Goal: Task Accomplishment & Management: Complete application form

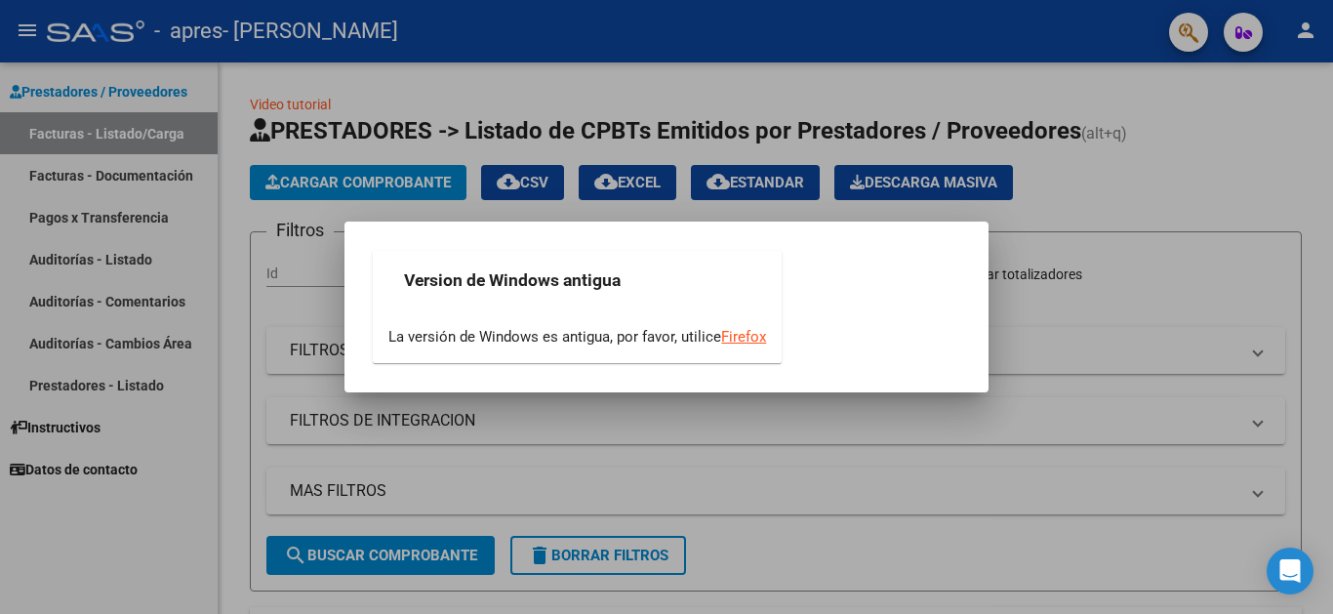
click at [306, 310] on div at bounding box center [666, 307] width 1333 height 614
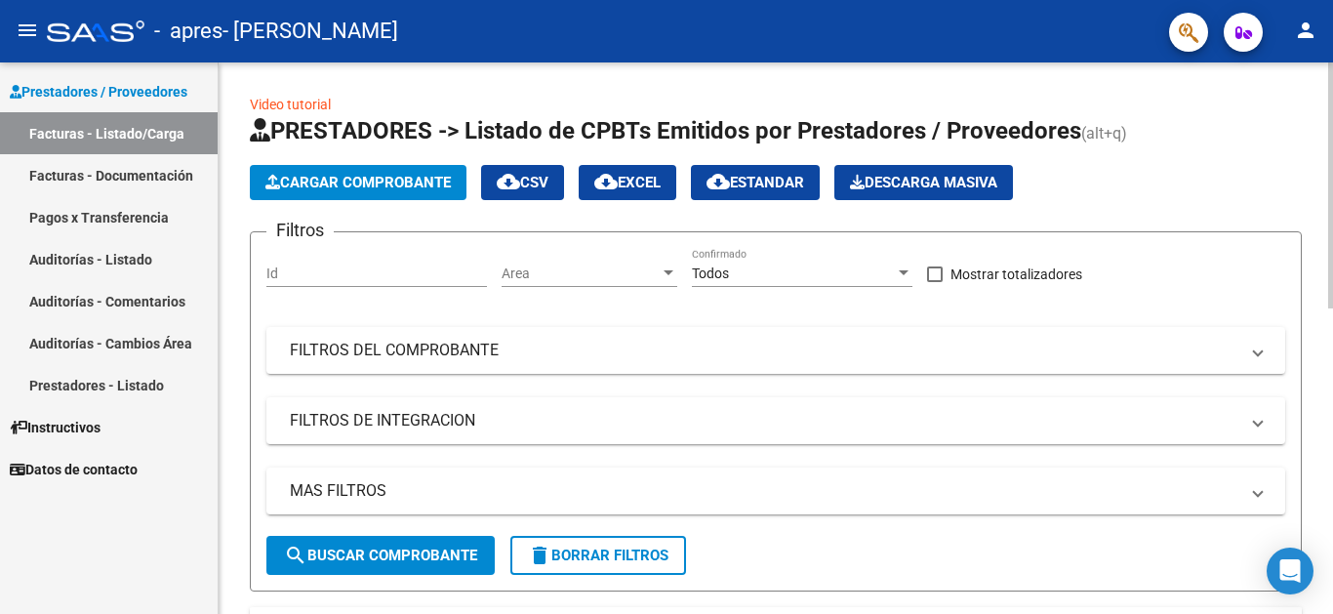
click at [374, 188] on span "Cargar Comprobante" at bounding box center [357, 183] width 185 height 18
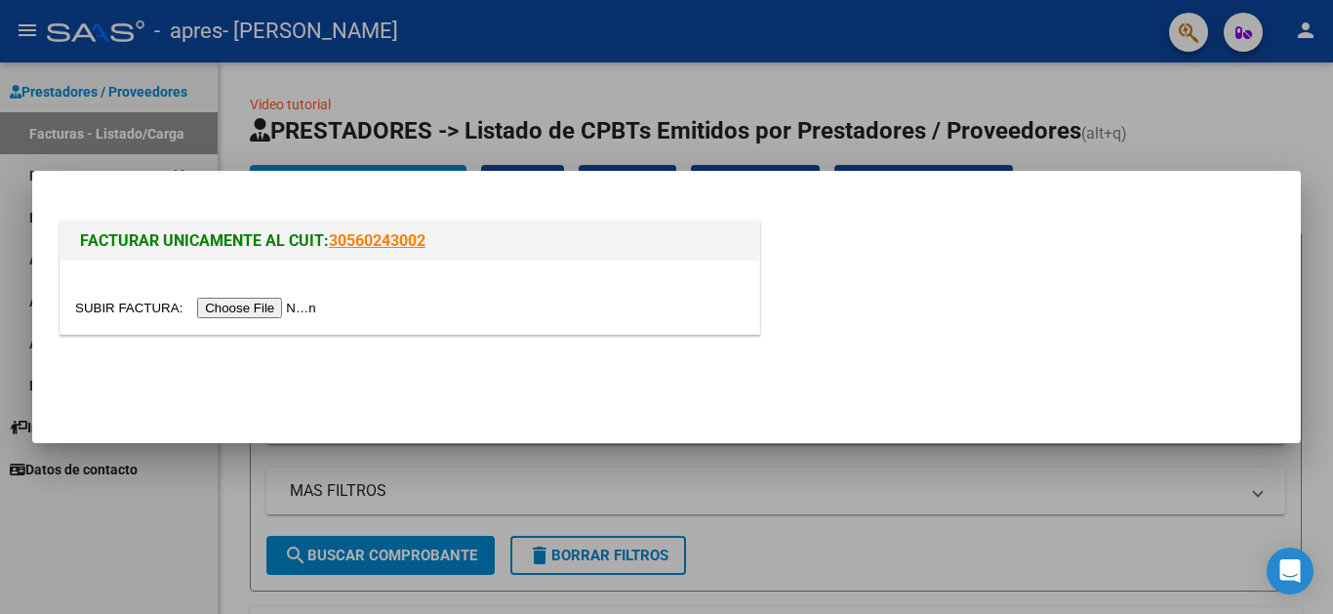
click at [295, 309] on input "file" at bounding box center [198, 308] width 247 height 20
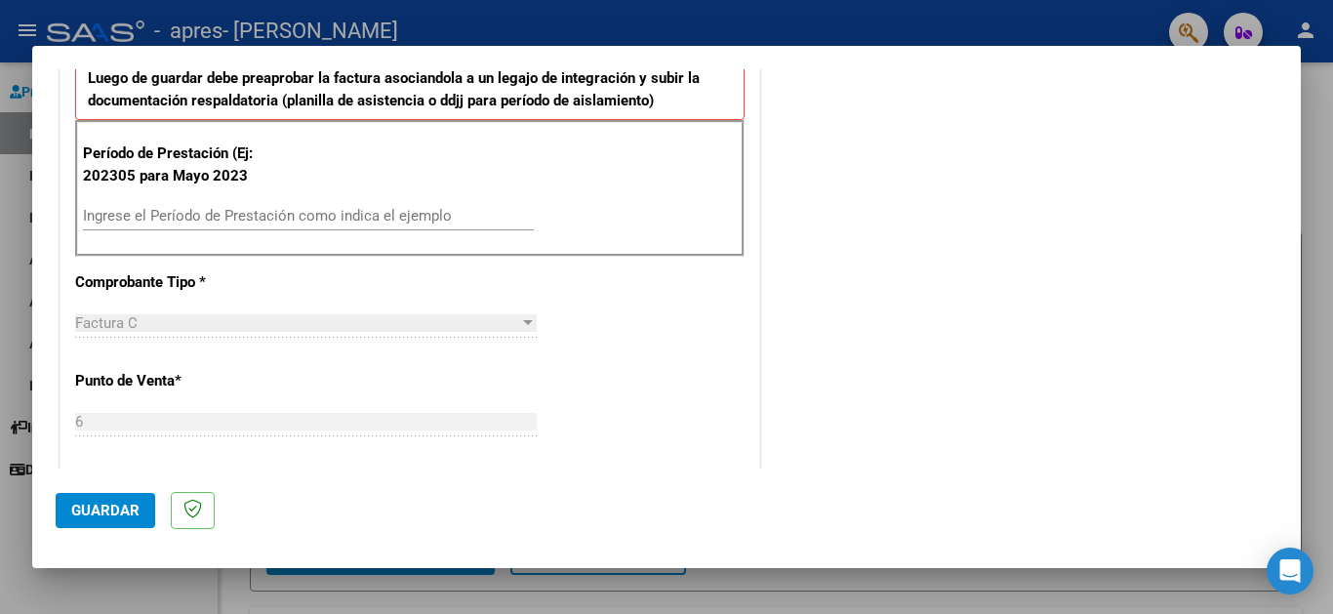
scroll to position [508, 0]
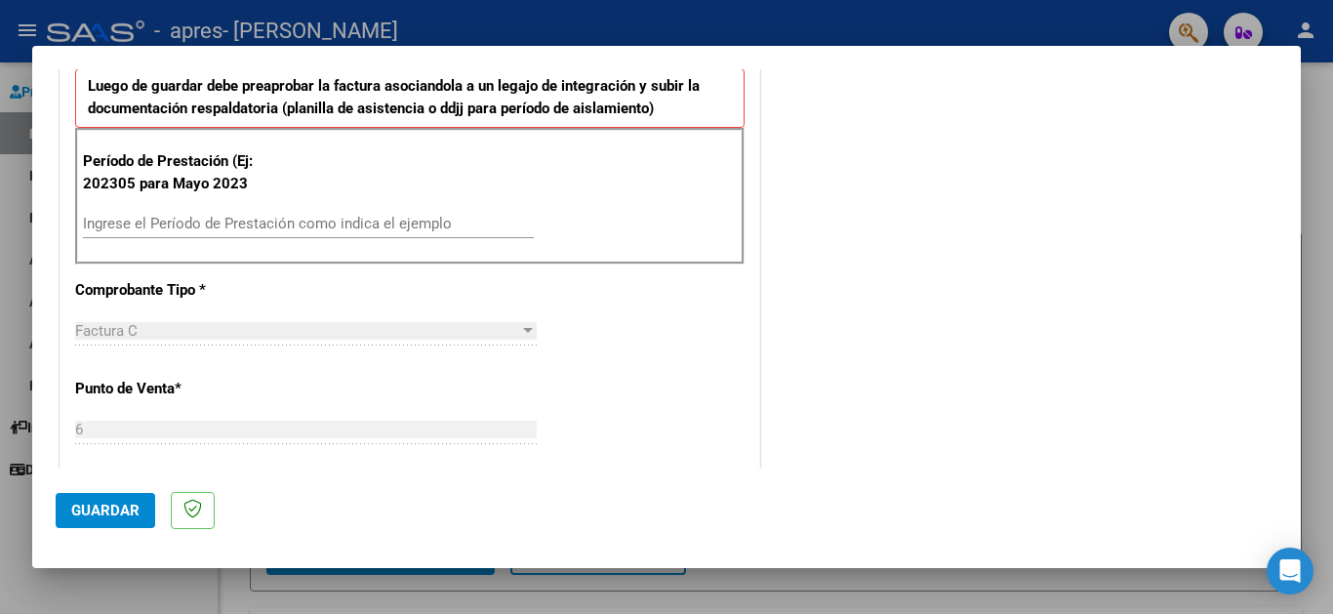
click at [202, 230] on input "Ingrese el Período de Prestación como indica el ejemplo" at bounding box center [308, 224] width 451 height 18
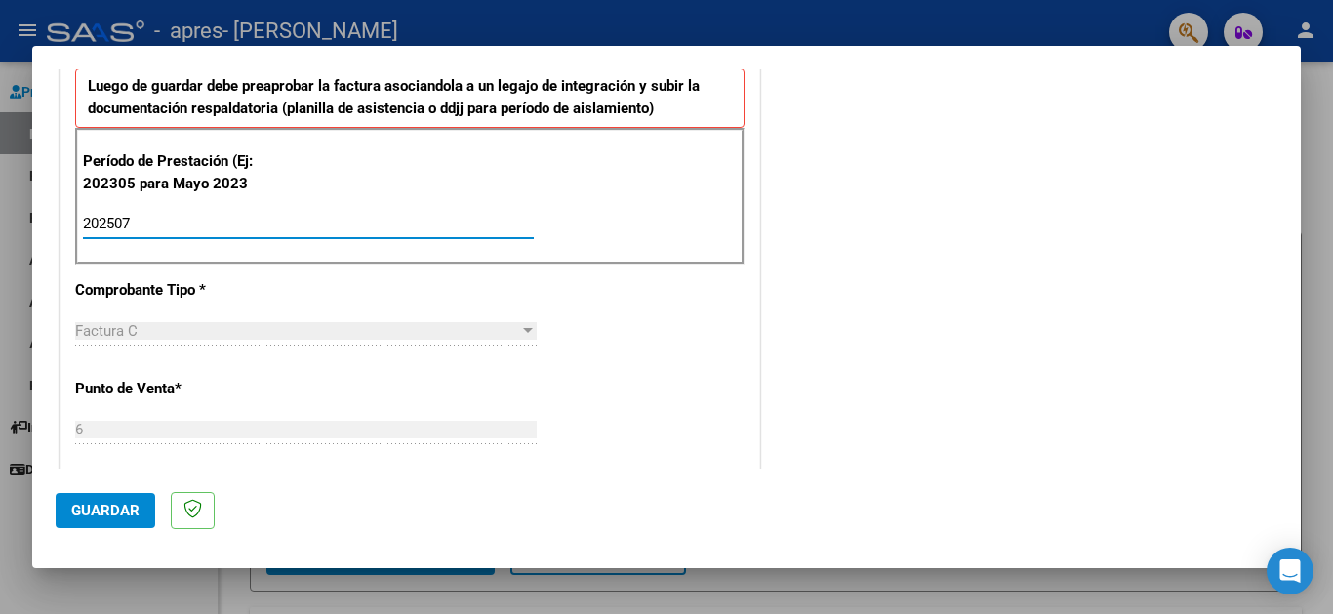
type input "202507"
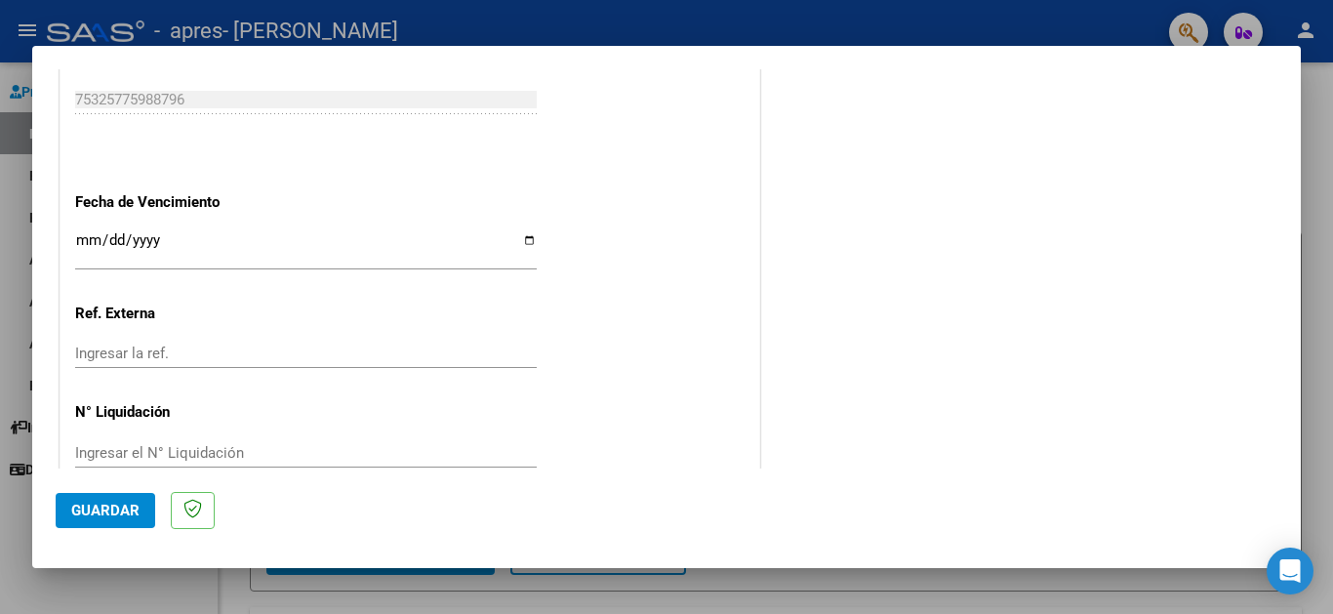
scroll to position [1253, 0]
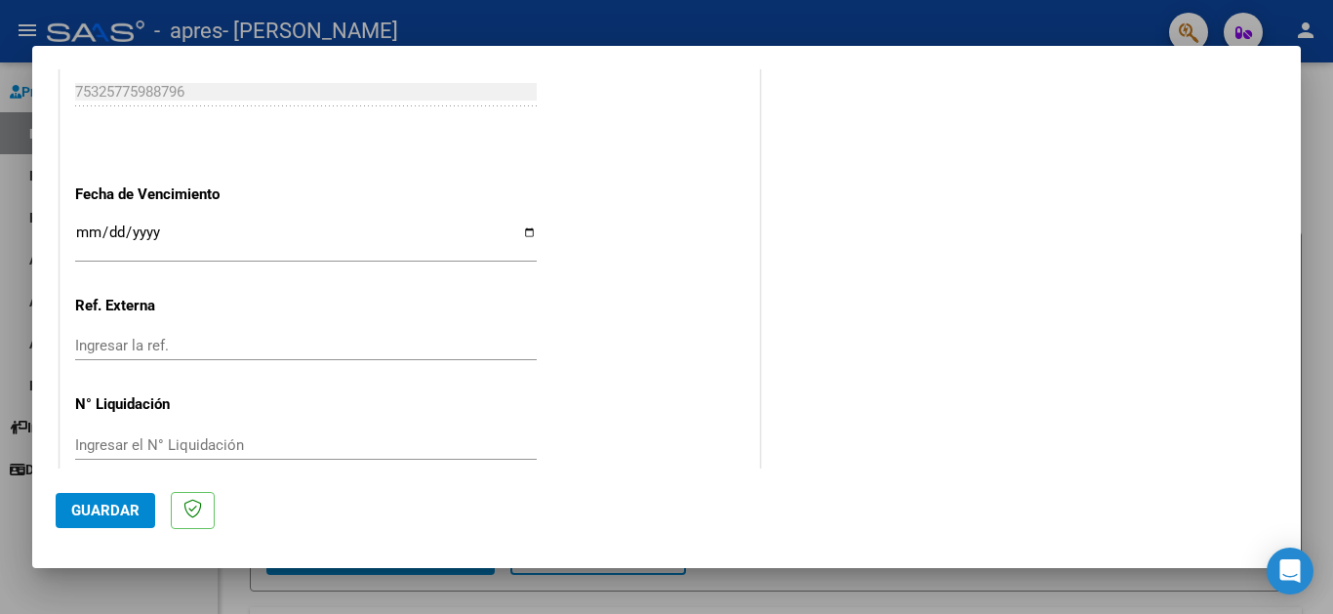
click at [526, 224] on input "Ingresar la fecha" at bounding box center [306, 239] width 462 height 31
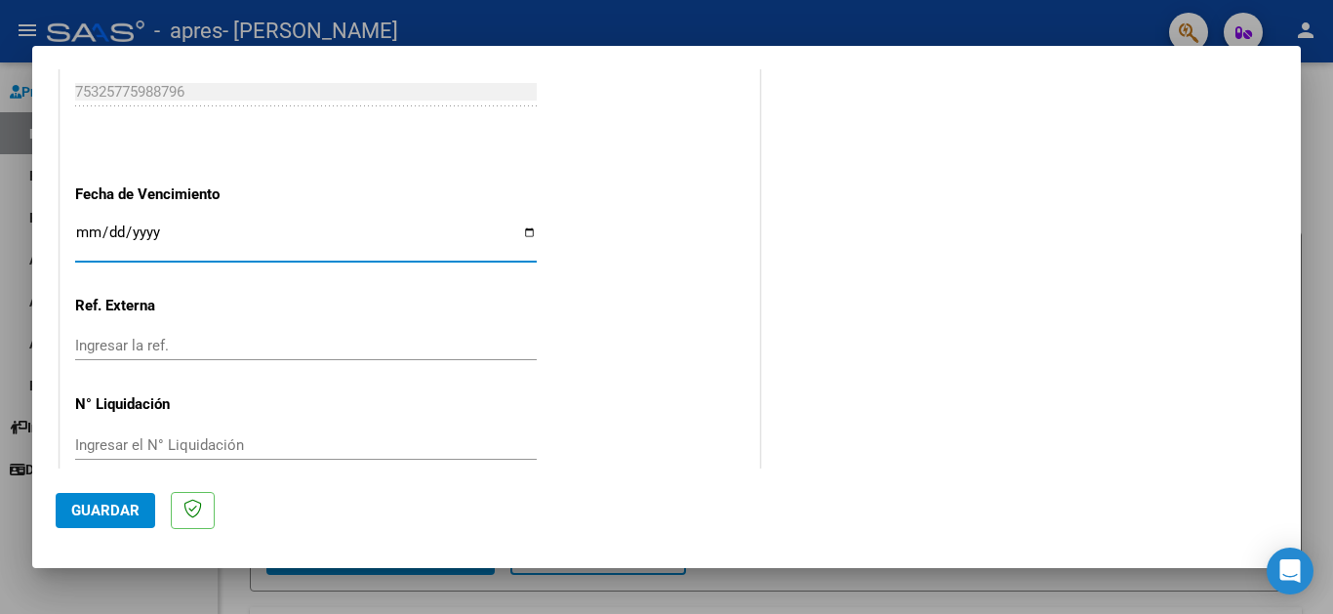
type input "[DATE]"
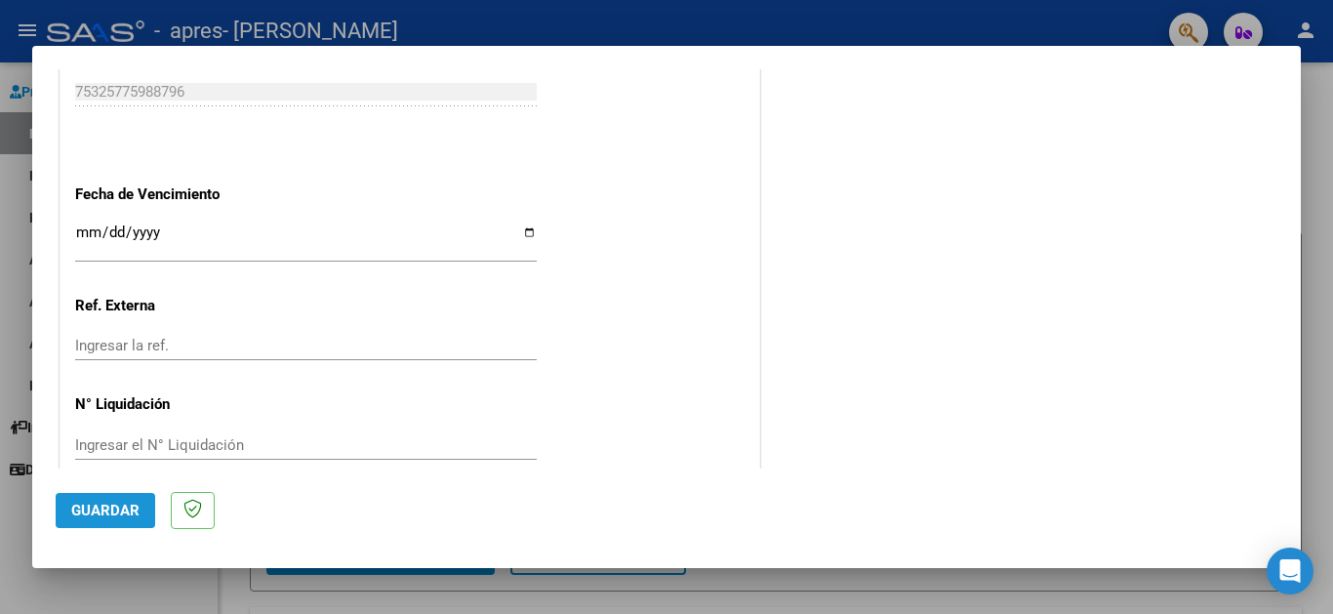
click at [122, 502] on span "Guardar" at bounding box center [105, 511] width 68 height 18
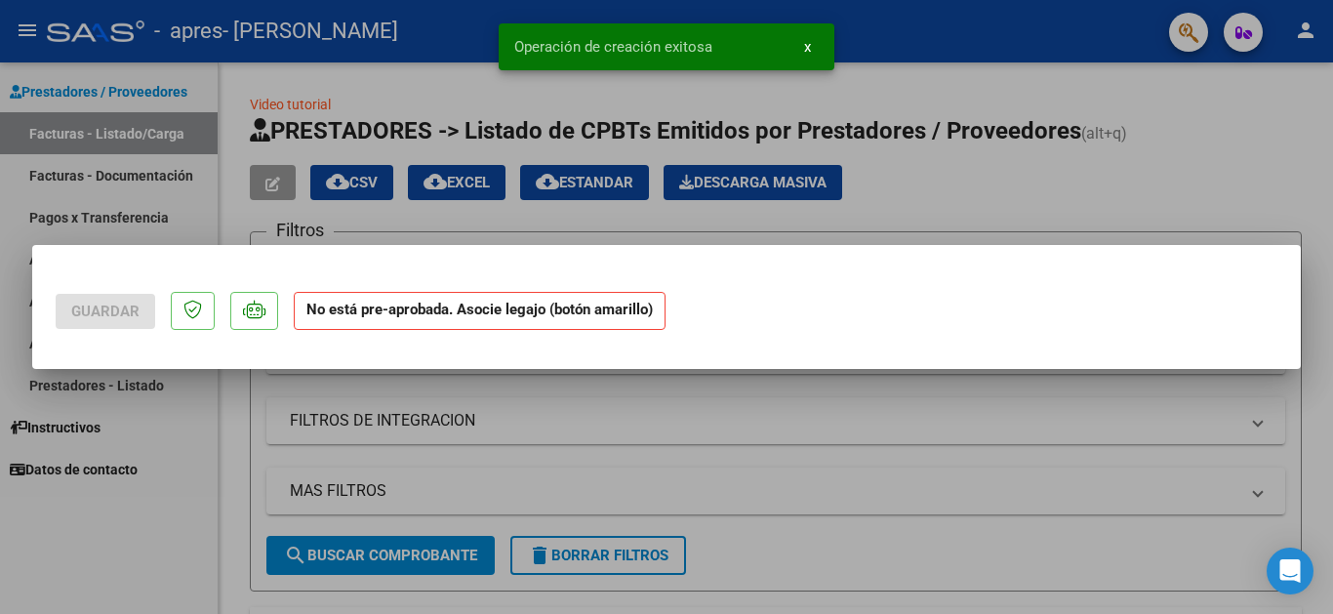
scroll to position [0, 0]
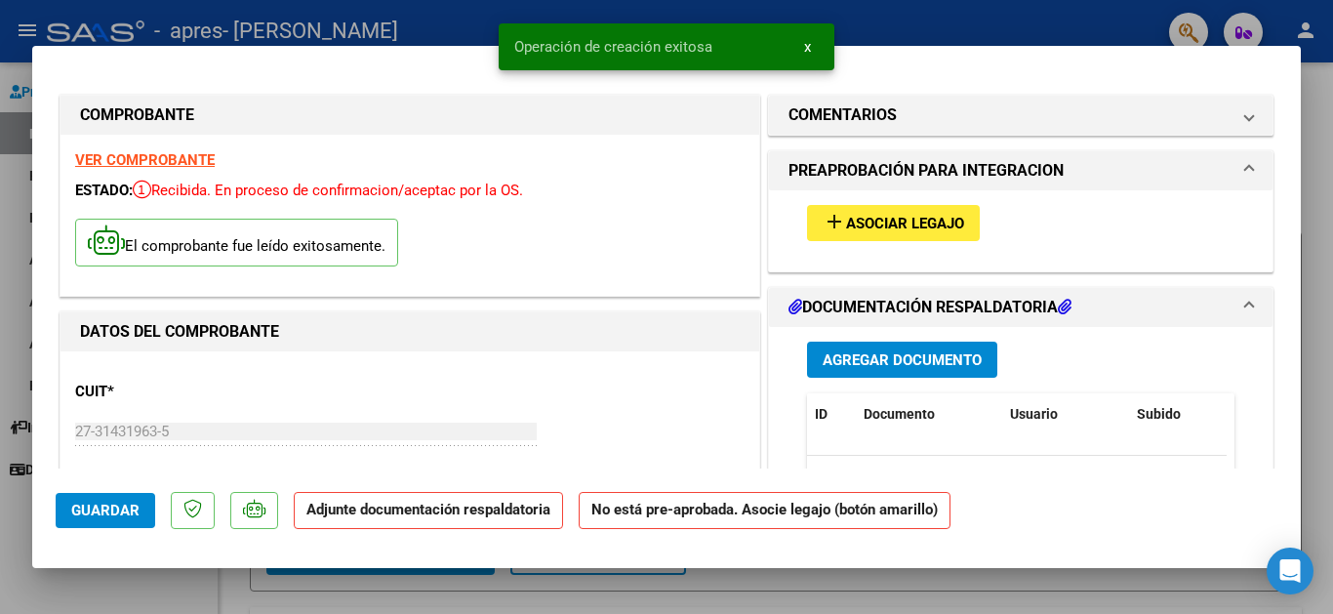
click at [890, 232] on span "Asociar Legajo" at bounding box center [905, 224] width 118 height 18
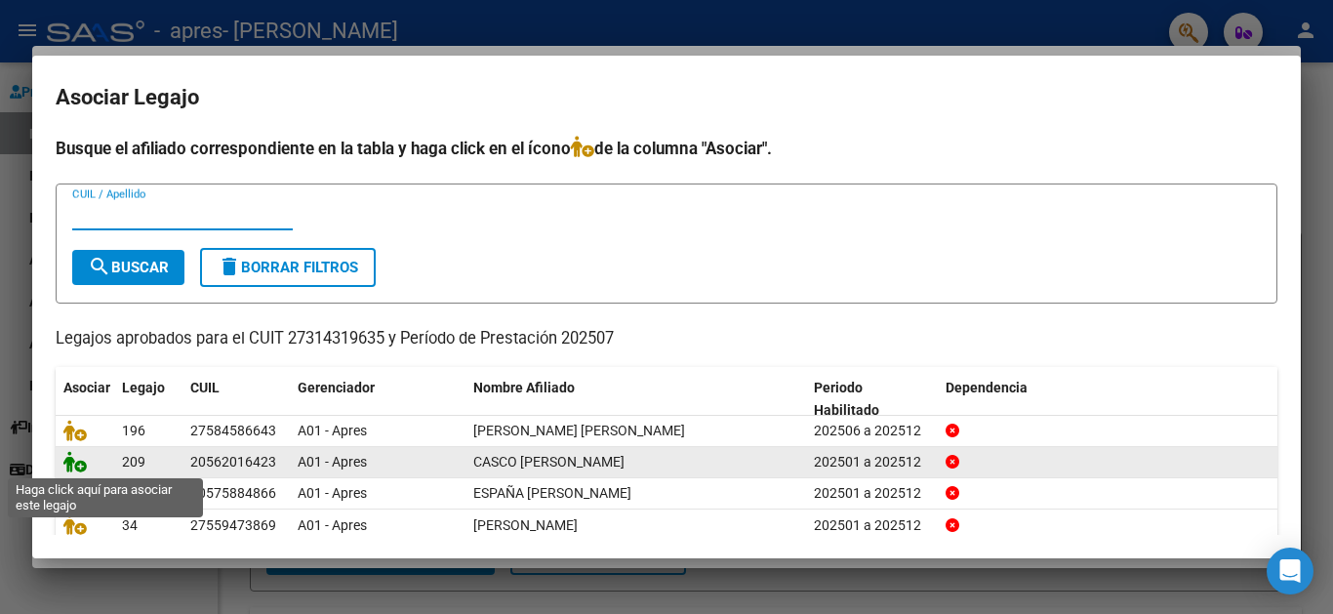
click at [81, 470] on icon at bounding box center [74, 461] width 23 height 21
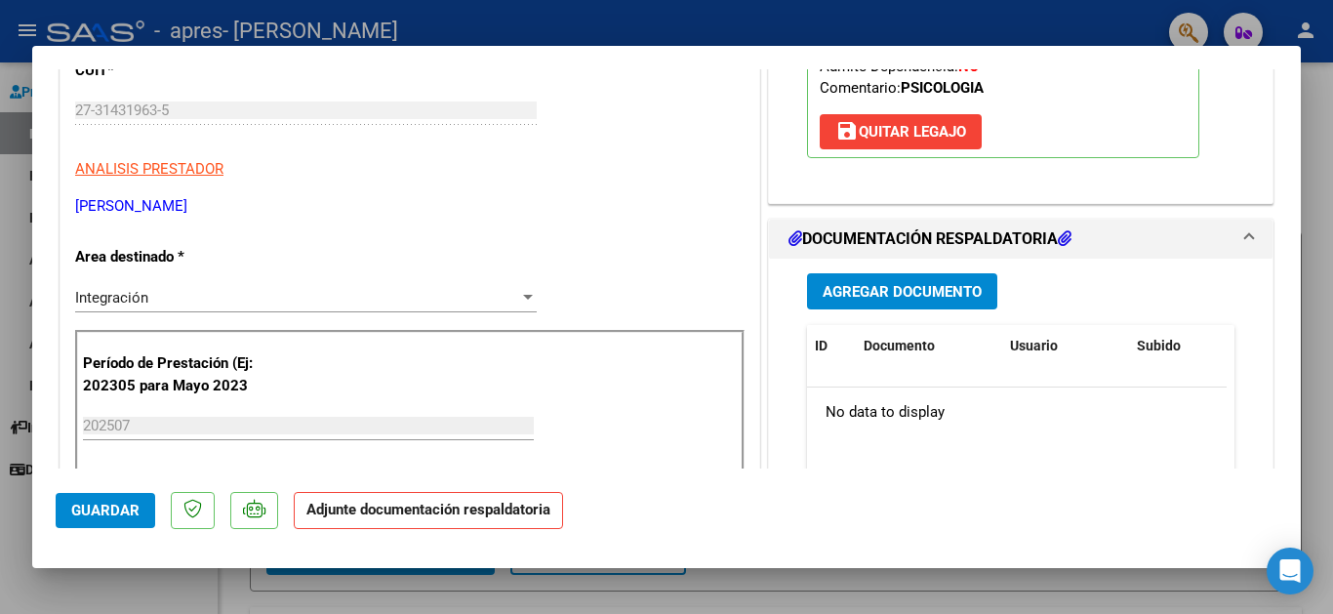
scroll to position [400, 0]
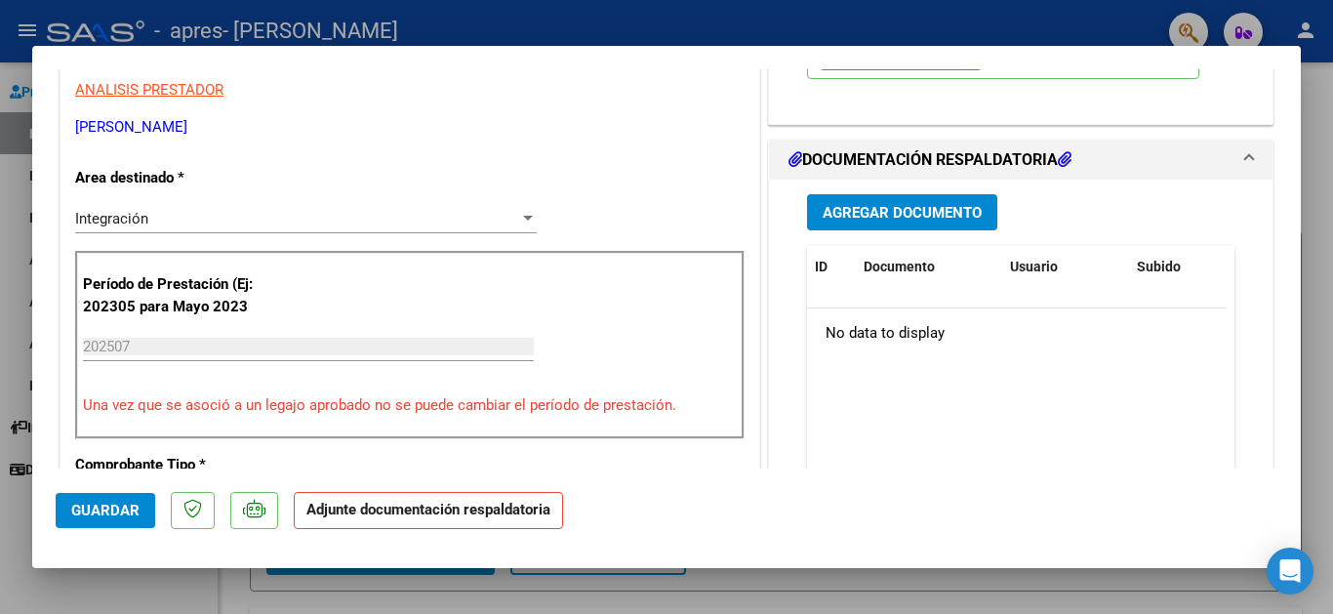
click at [949, 206] on span "Agregar Documento" at bounding box center [902, 213] width 159 height 18
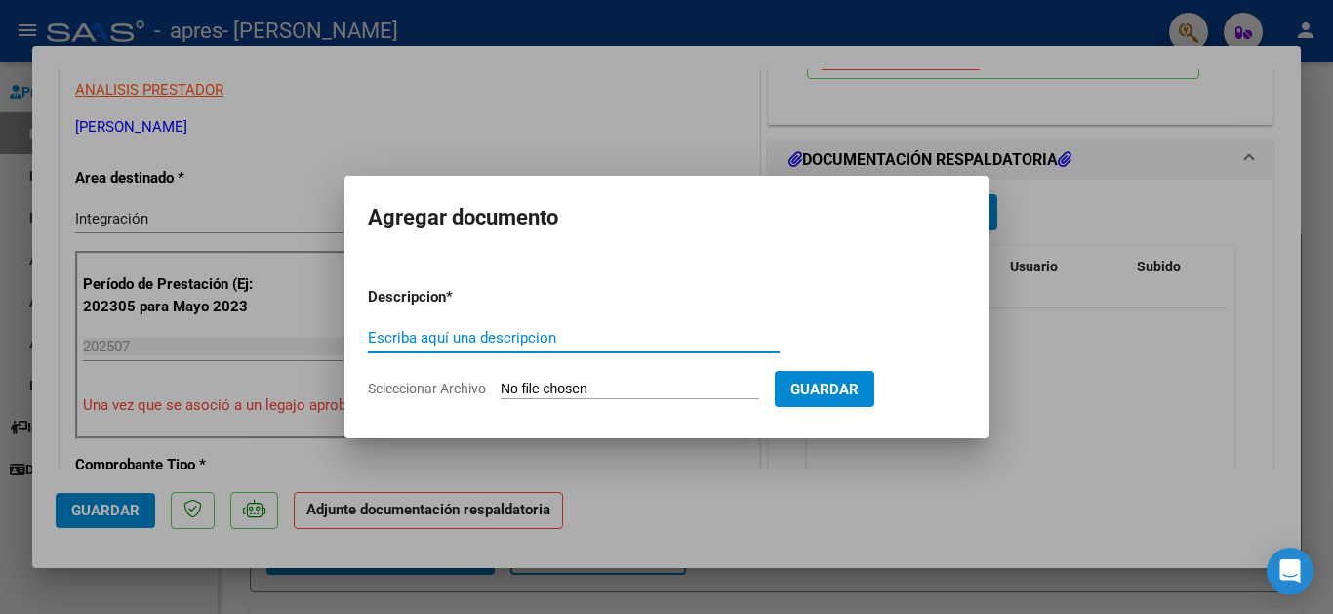
click at [649, 333] on input "Escriba aquí una descripcion" at bounding box center [574, 338] width 412 height 18
type input "planilla"
click at [708, 385] on input "Seleccionar Archivo" at bounding box center [630, 390] width 259 height 19
type input "C:\fakepath\planilla [DATE] [PERSON_NAME].pdf"
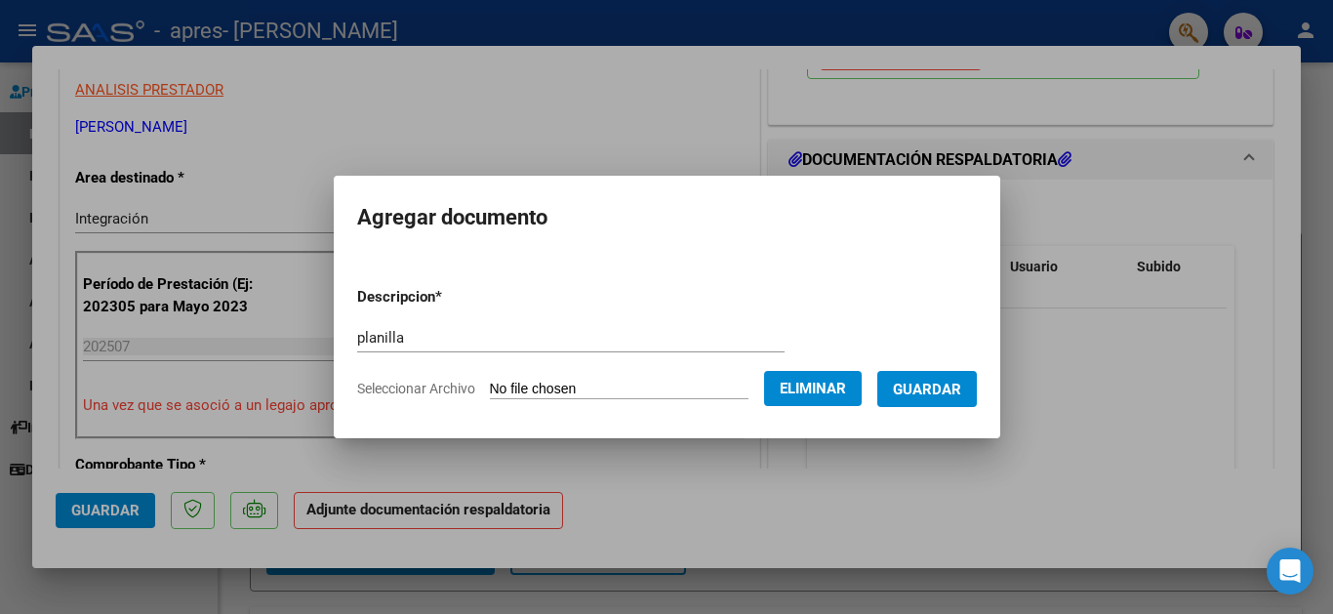
click at [899, 386] on span "Guardar" at bounding box center [927, 390] width 68 height 18
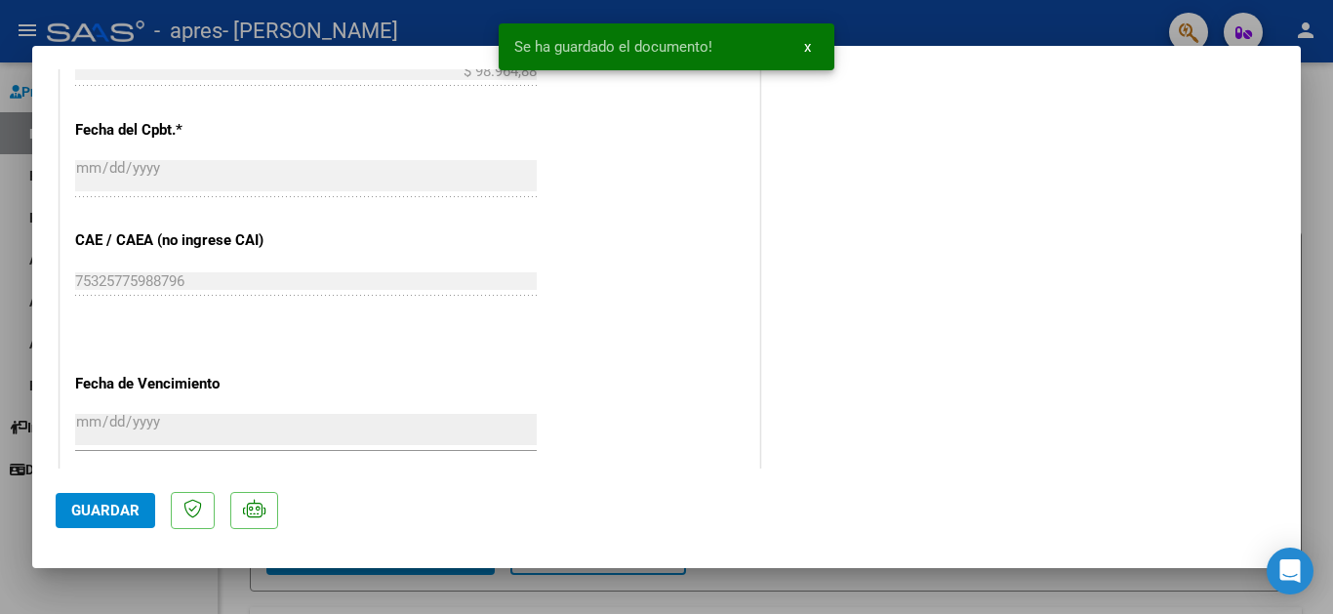
scroll to position [1116, 0]
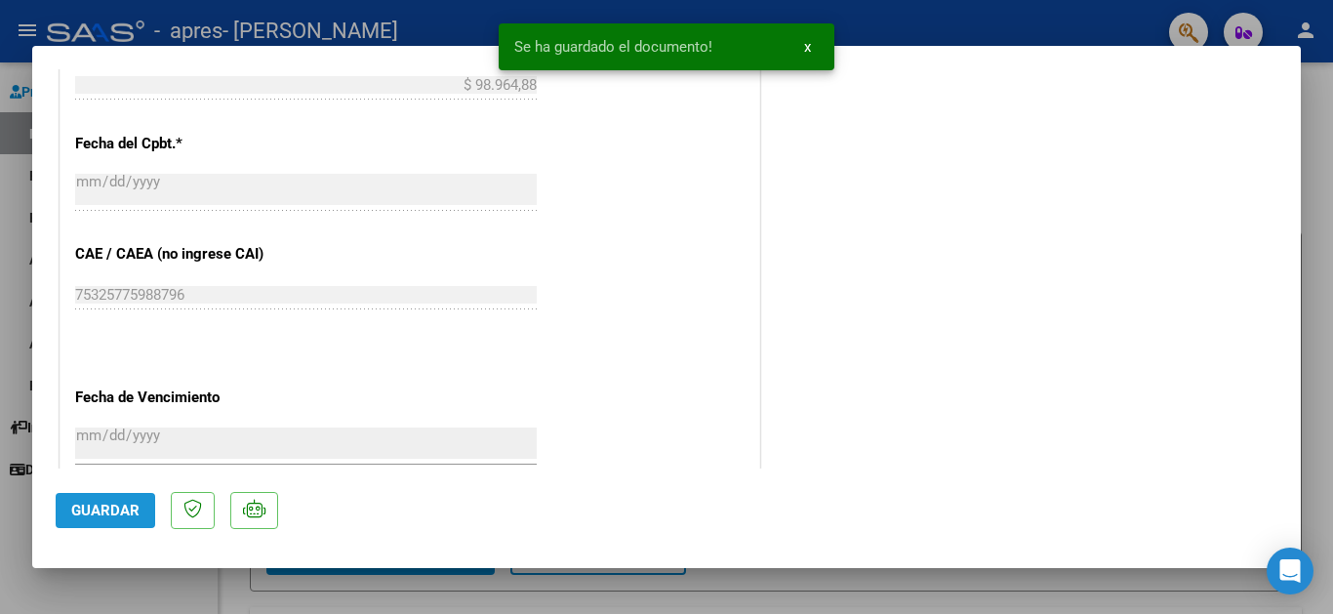
click at [127, 508] on span "Guardar" at bounding box center [105, 511] width 68 height 18
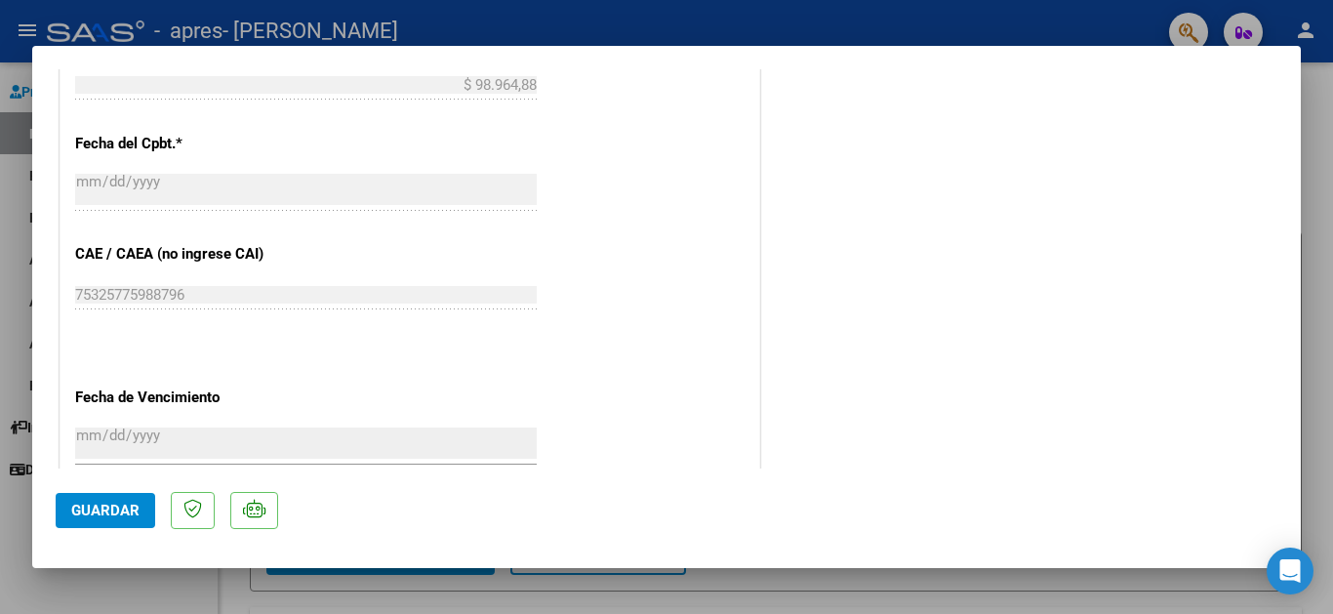
click at [127, 508] on span "Guardar" at bounding box center [105, 511] width 68 height 18
click at [122, 510] on span "Guardar" at bounding box center [105, 511] width 68 height 18
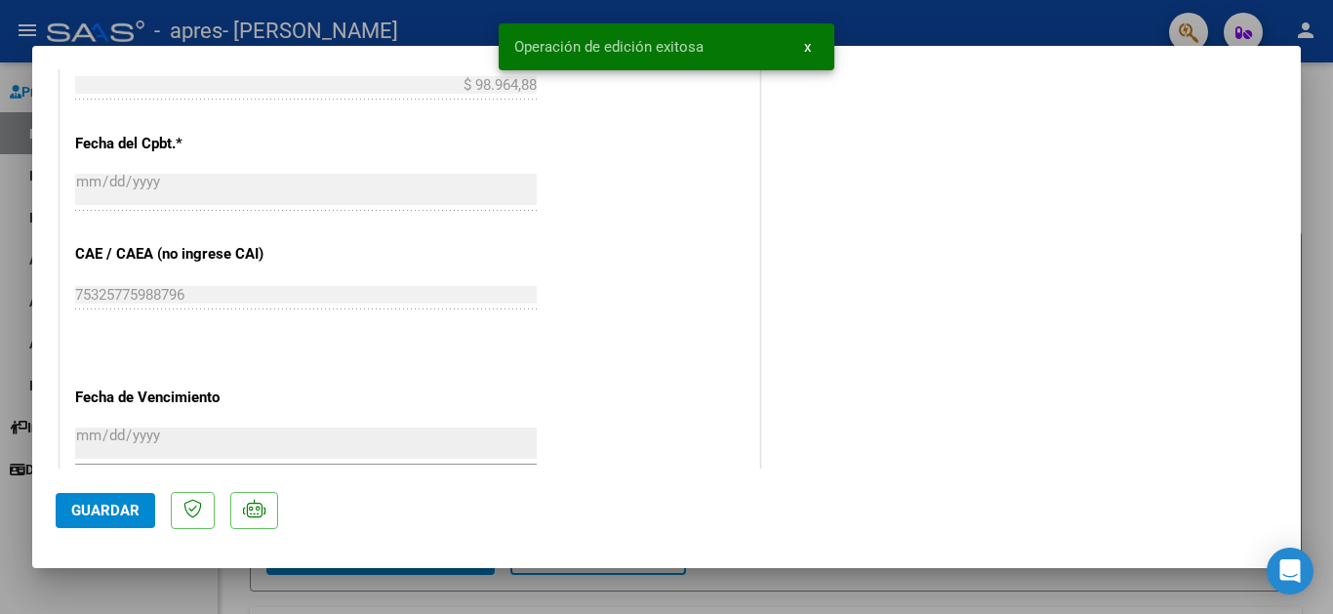
scroll to position [0, 0]
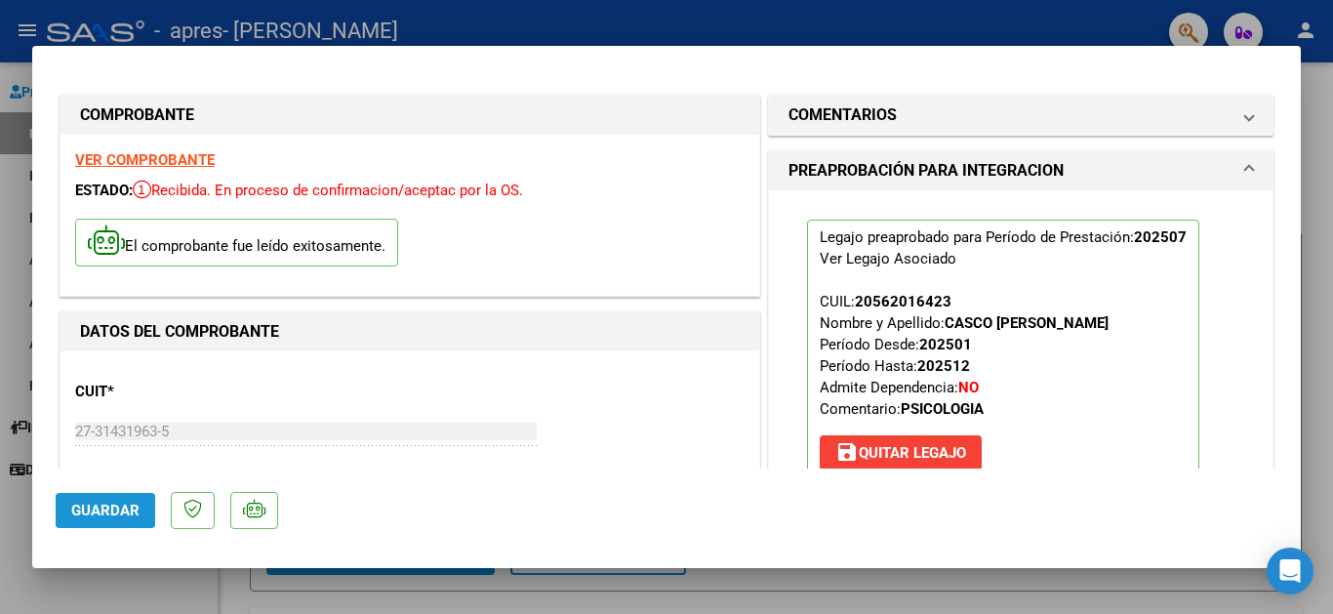
click at [112, 506] on span "Guardar" at bounding box center [105, 511] width 68 height 18
click at [1332, 131] on div at bounding box center [666, 307] width 1333 height 614
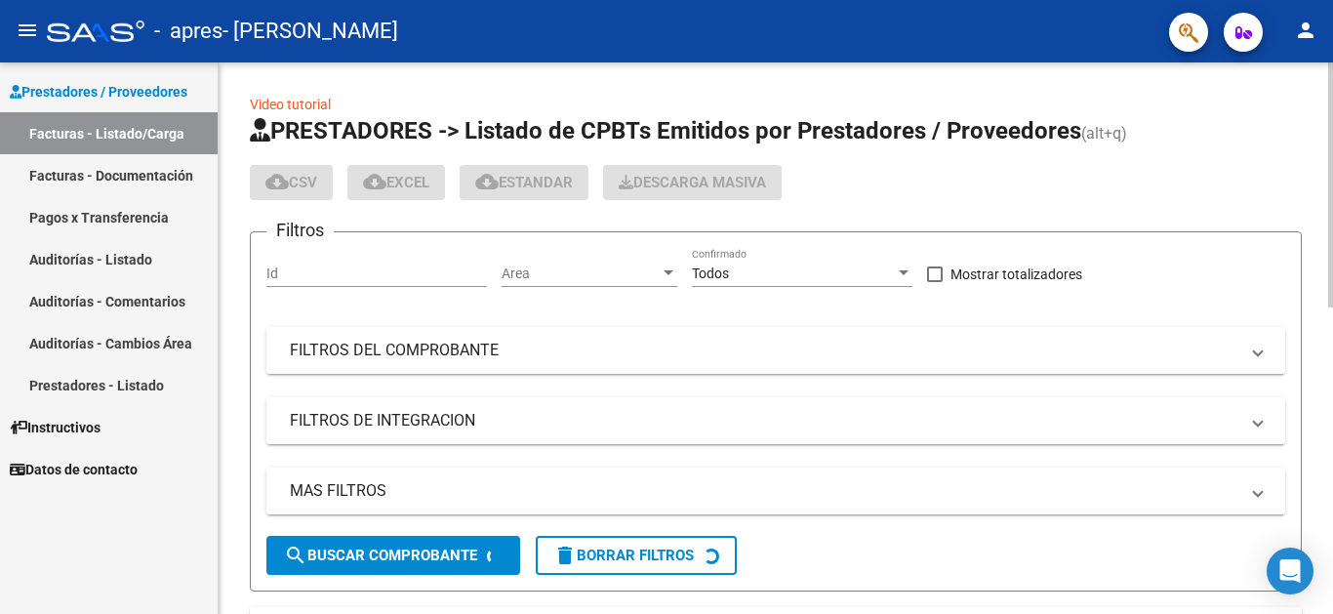
click at [442, 218] on app-list-header "PRESTADORES -> Listado de CPBTs Emitidos por Prestadores / Proveedores (alt+q) …" at bounding box center [776, 353] width 1052 height 476
